Goal: Task Accomplishment & Management: Manage account settings

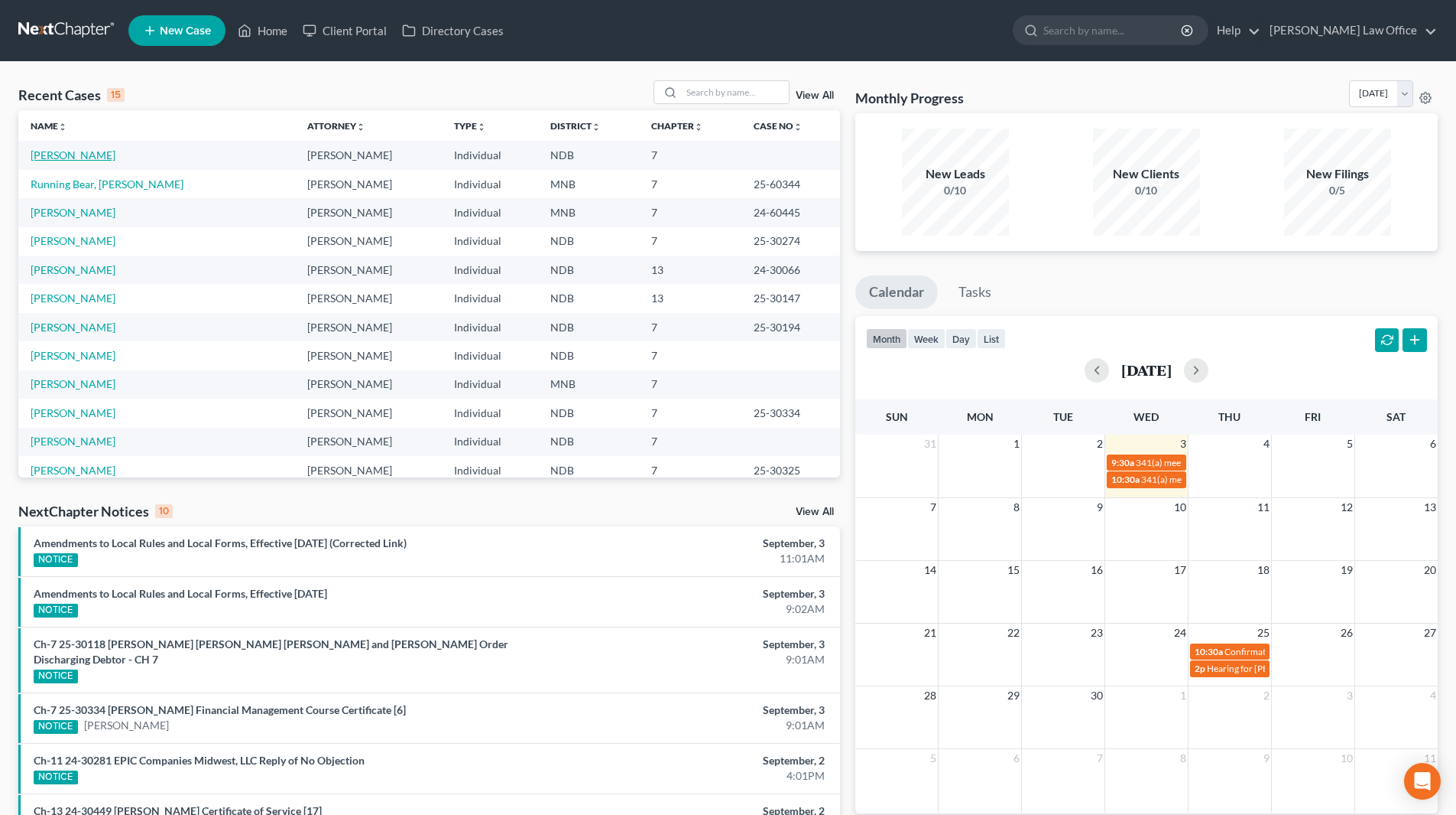
click at [70, 157] on link "[PERSON_NAME]" at bounding box center [73, 155] width 85 height 13
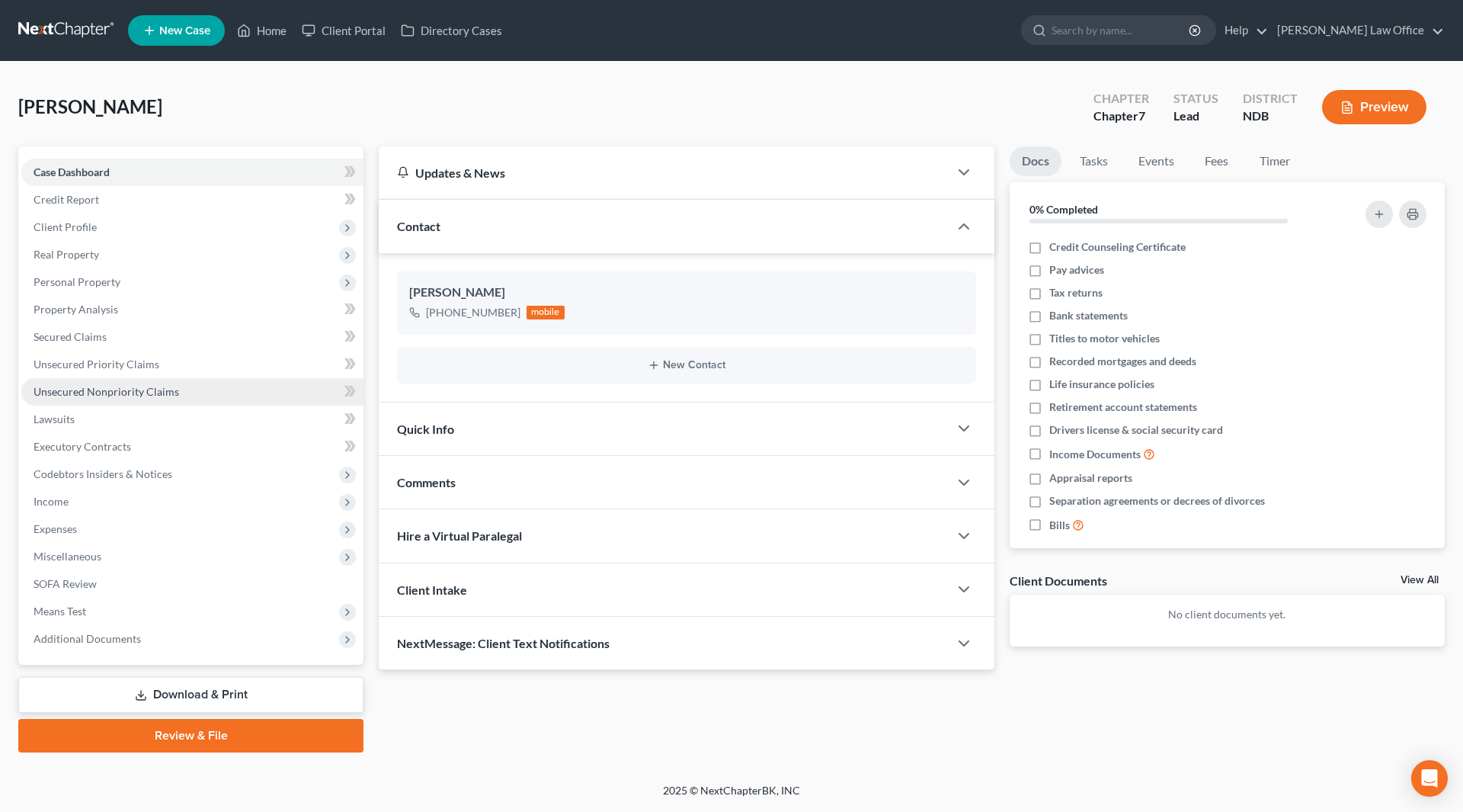
click at [109, 382] on link "Unsecured Nonpriority Claims" at bounding box center [192, 392] width 342 height 27
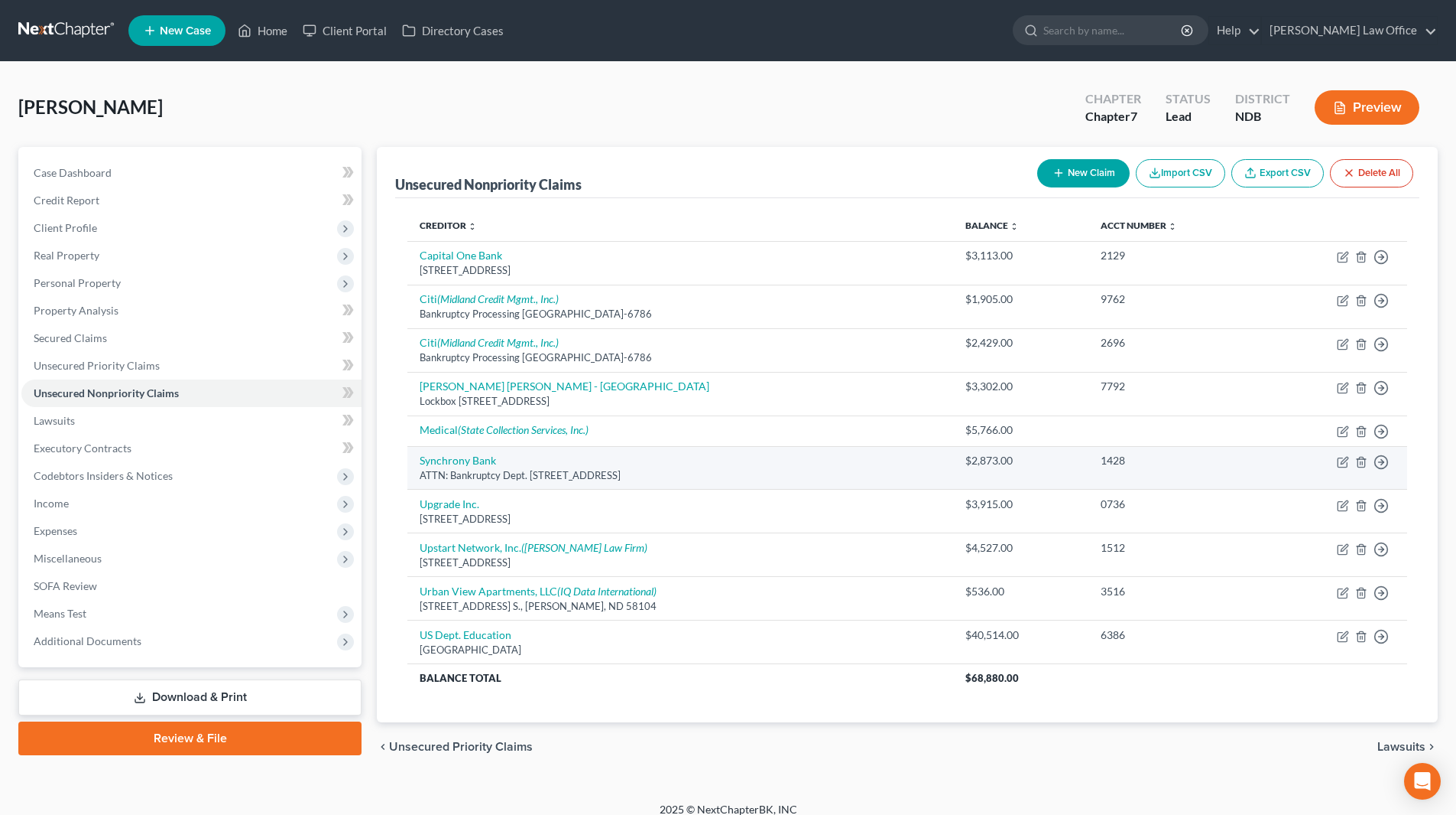
click at [1350, 463] on td "Move to D Move to E Move to G Move to Notice Only" at bounding box center [1336, 467] width 144 height 44
click at [1346, 461] on icon "button" at bounding box center [1344, 460] width 7 height 7
select select "9"
select select "14"
select select "0"
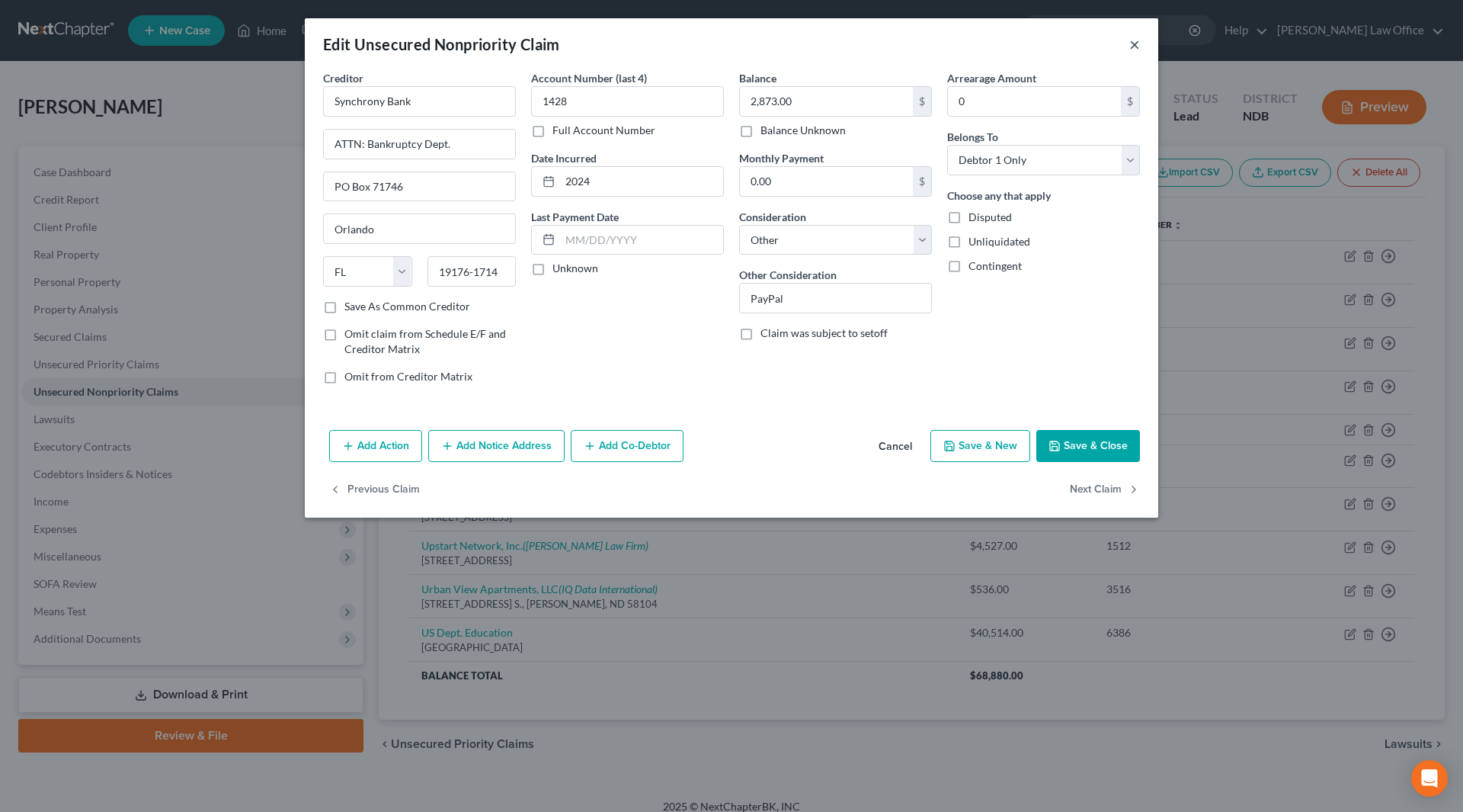
click at [1133, 45] on button "×" at bounding box center [1135, 44] width 11 height 18
